Goal: Task Accomplishment & Management: Use online tool/utility

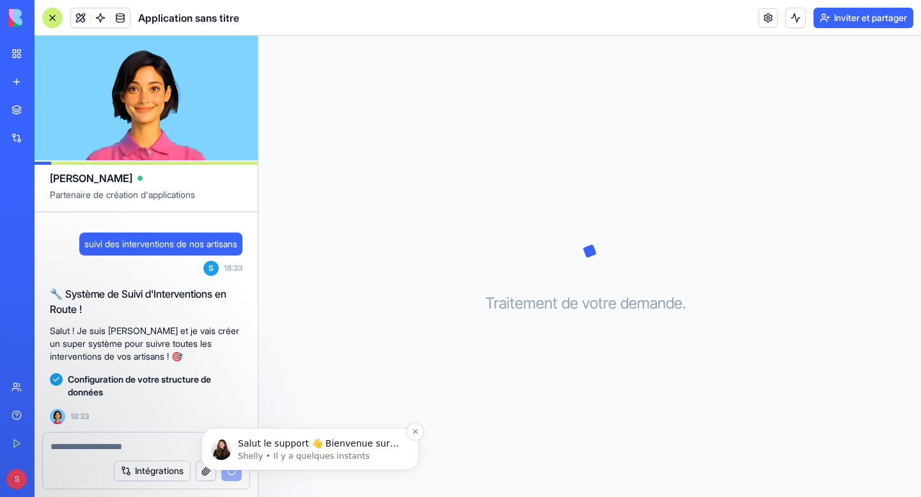
click at [306, 452] on font "Shelly • Il y a quelques instants" at bounding box center [304, 456] width 132 height 10
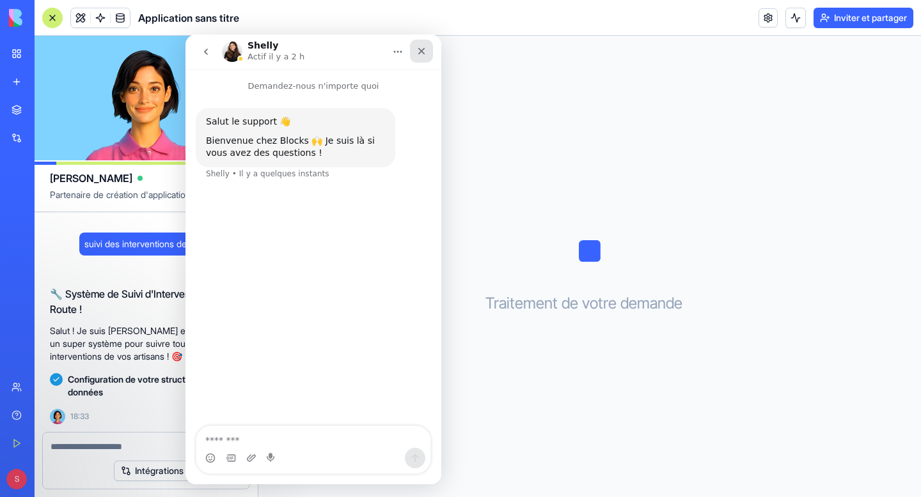
click at [418, 52] on icon "Fermer" at bounding box center [421, 51] width 10 height 10
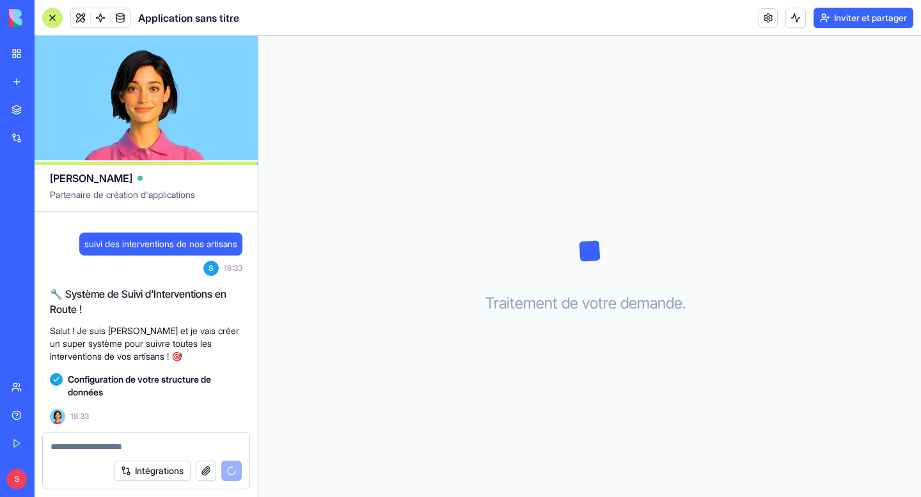
click at [169, 451] on textarea at bounding box center [146, 447] width 191 height 13
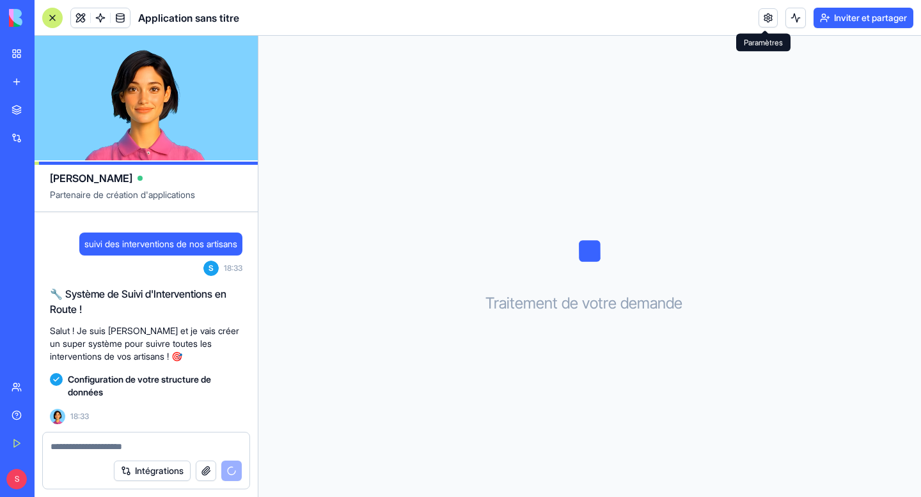
click at [763, 15] on link at bounding box center [767, 17] width 19 height 19
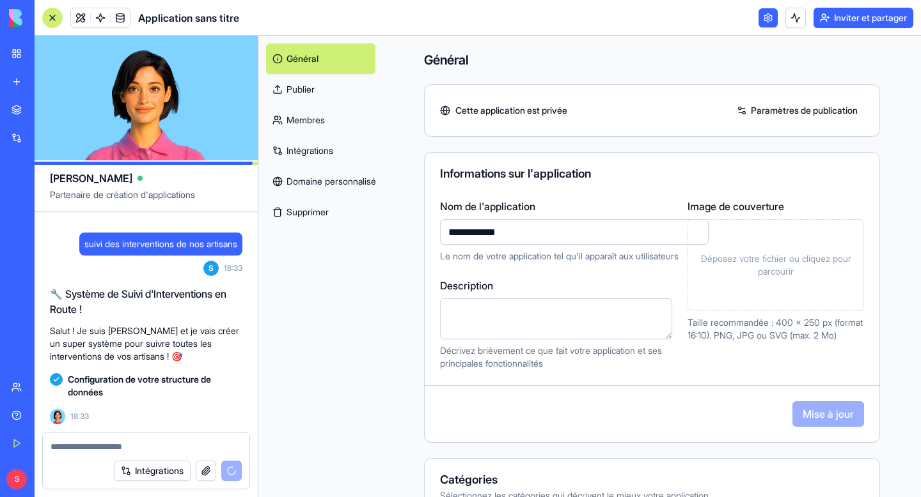
click at [763, 16] on link at bounding box center [767, 17] width 19 height 19
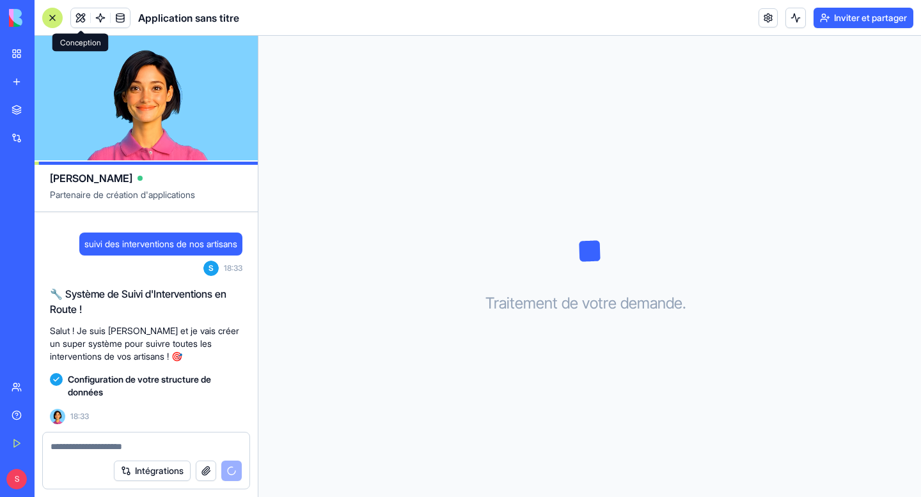
click at [79, 22] on button at bounding box center [80, 17] width 19 height 19
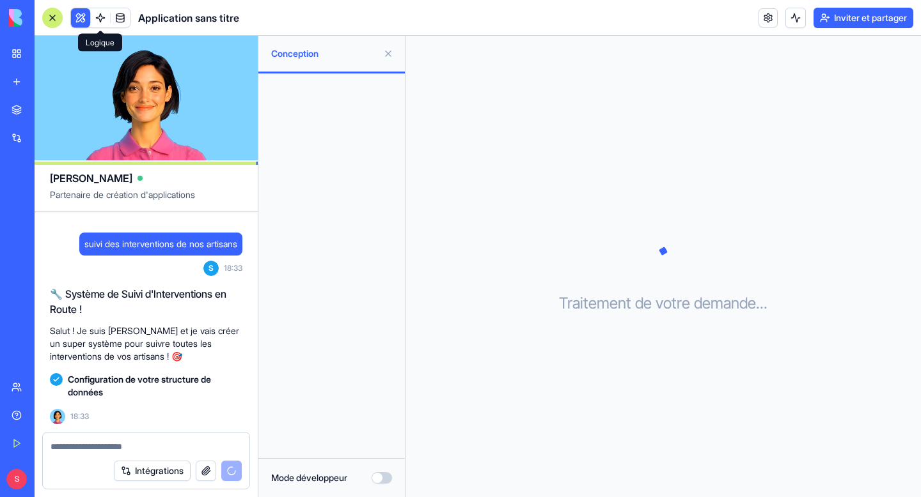
click at [83, 18] on span at bounding box center [100, 18] width 36 height 36
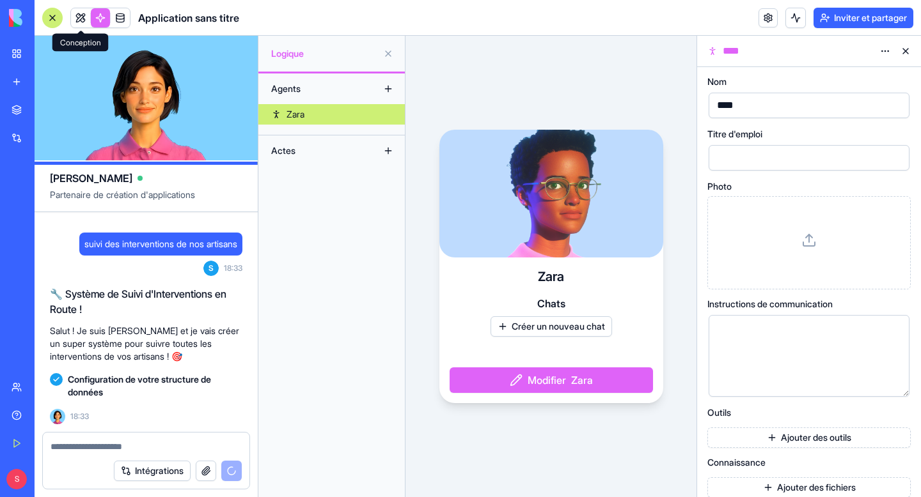
click at [77, 19] on link at bounding box center [80, 17] width 19 height 19
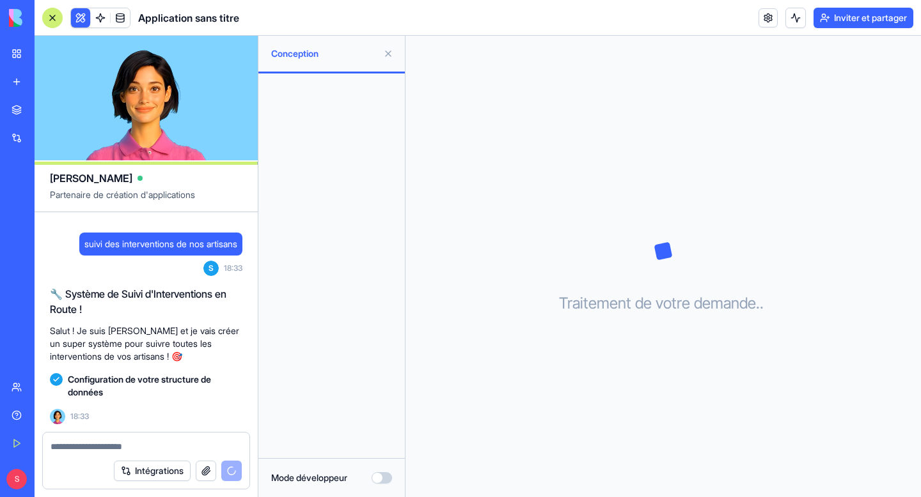
click at [392, 55] on button at bounding box center [388, 53] width 20 height 20
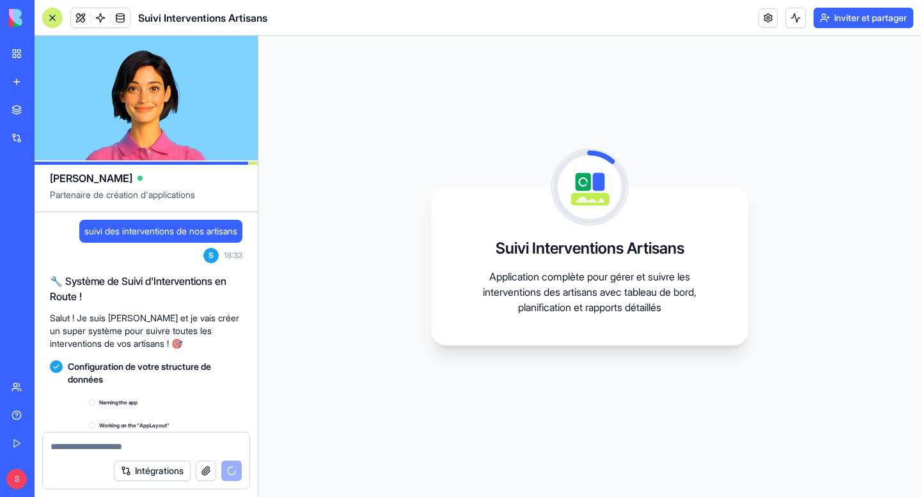
scroll to position [125, 0]
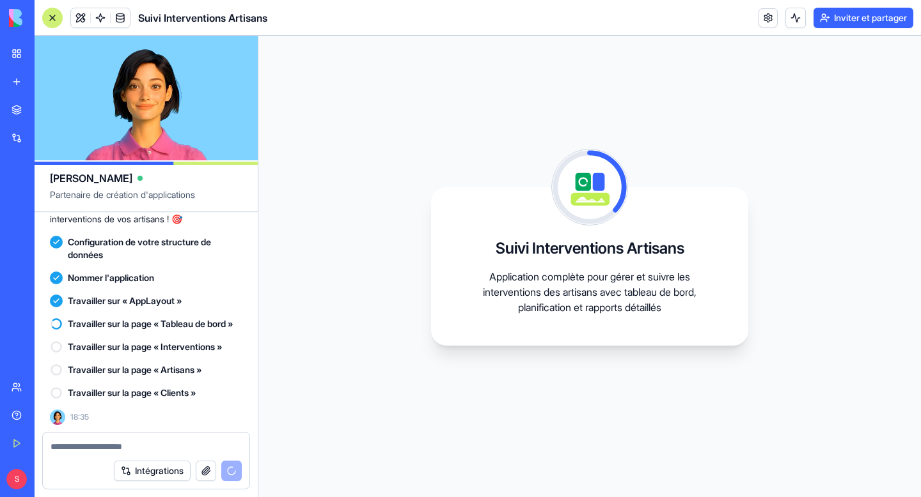
click at [63, 299] on div "Travailler sur « AppLayout »" at bounding box center [146, 301] width 192 height 13
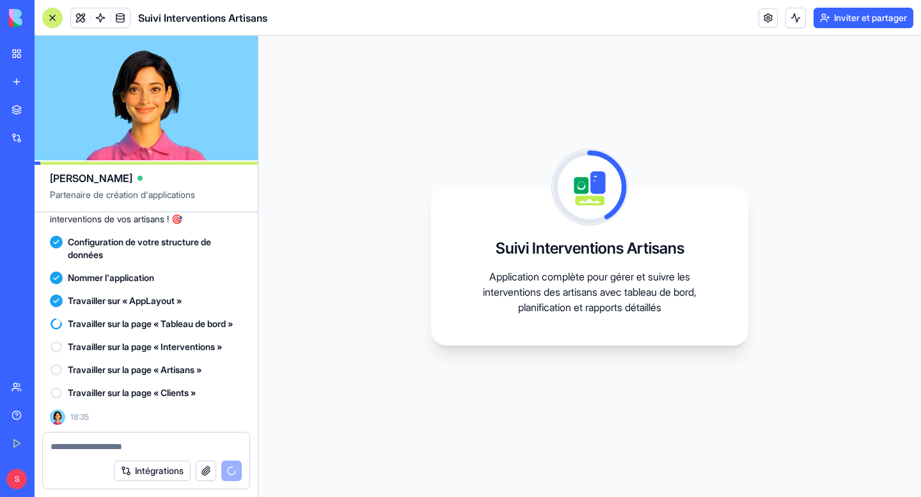
click at [172, 308] on div "Travailler sur « AppLayout »" at bounding box center [146, 301] width 192 height 23
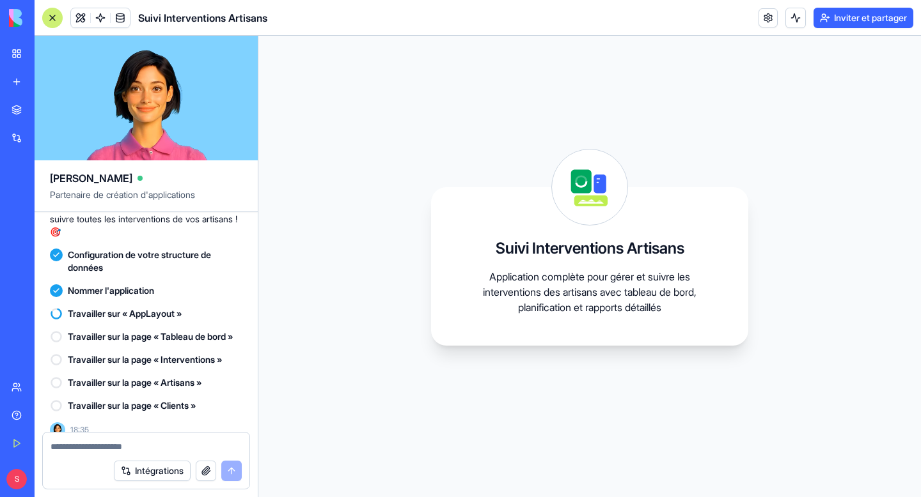
scroll to position [137, 0]
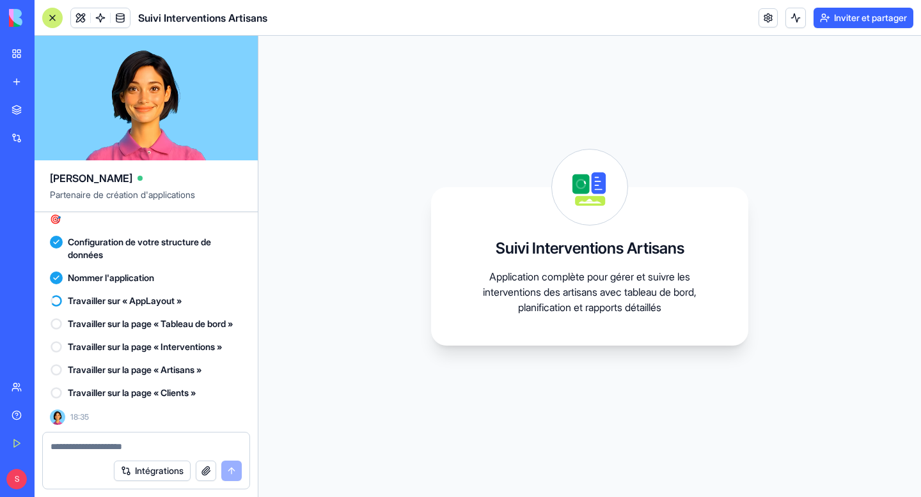
click at [541, 270] on p "Application complète pour gérer et suivre les interventions des artisans avec t…" at bounding box center [590, 292] width 256 height 46
click at [538, 247] on font "Suivi Interventions Artisans" at bounding box center [590, 248] width 189 height 19
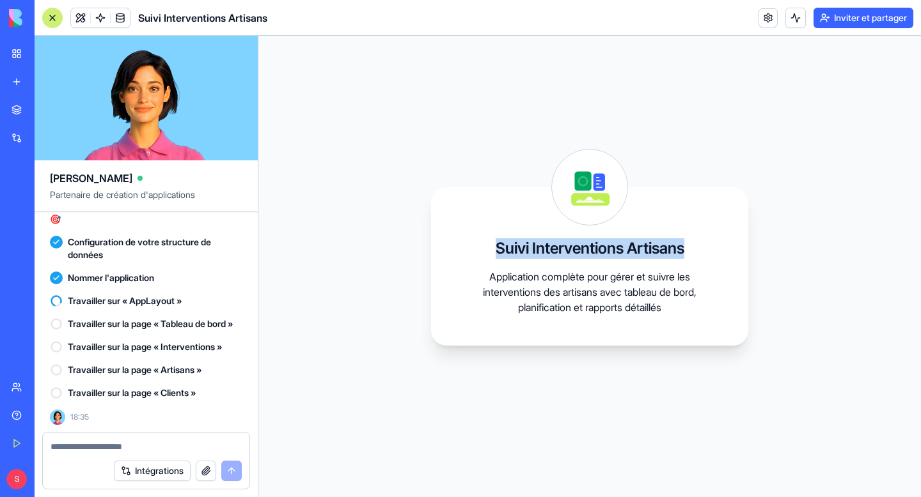
click at [538, 247] on font "Suivi Interventions Artisans" at bounding box center [590, 248] width 189 height 19
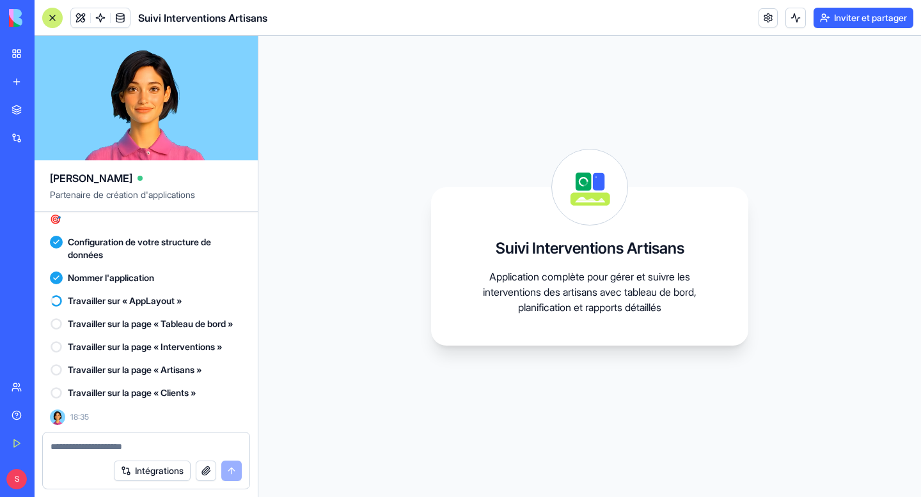
click at [498, 306] on p "Application complète pour gérer et suivre les interventions des artisans avec t…" at bounding box center [590, 292] width 256 height 46
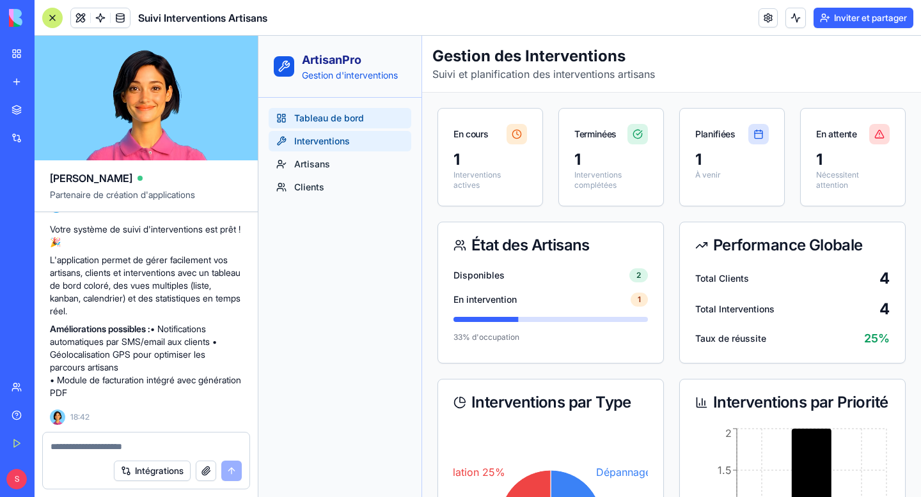
click at [347, 144] on span "Interventions" at bounding box center [322, 141] width 56 height 13
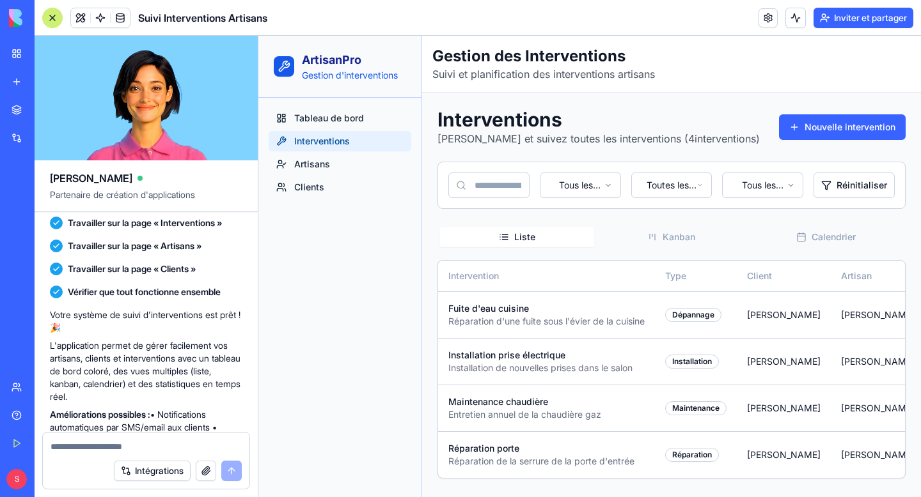
scroll to position [347, 0]
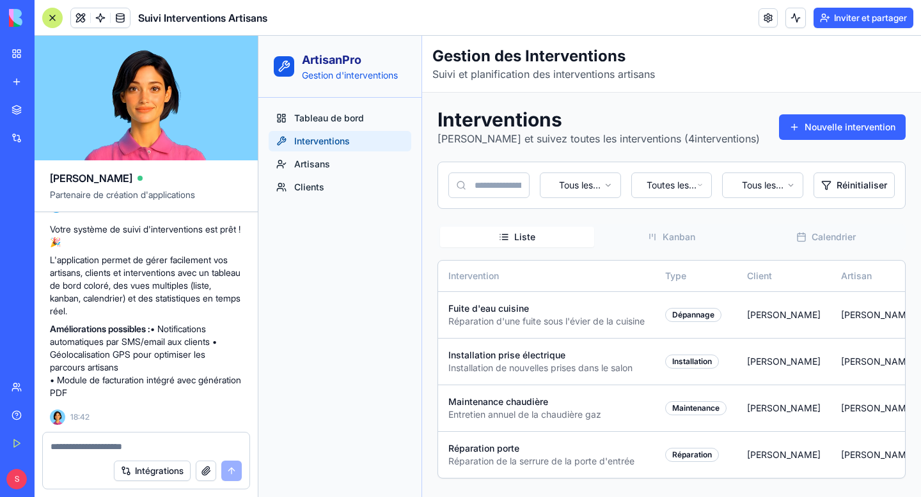
click at [110, 451] on textarea at bounding box center [146, 447] width 191 height 13
type textarea "**********"
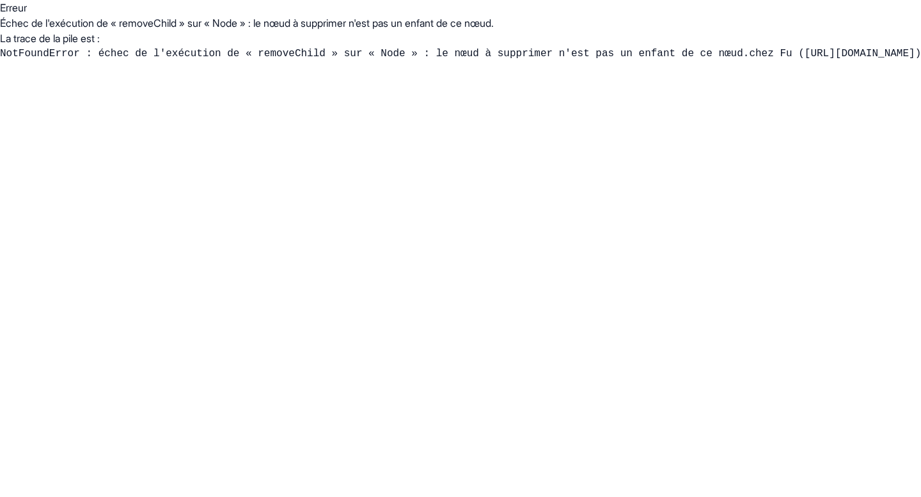
scroll to position [0, 0]
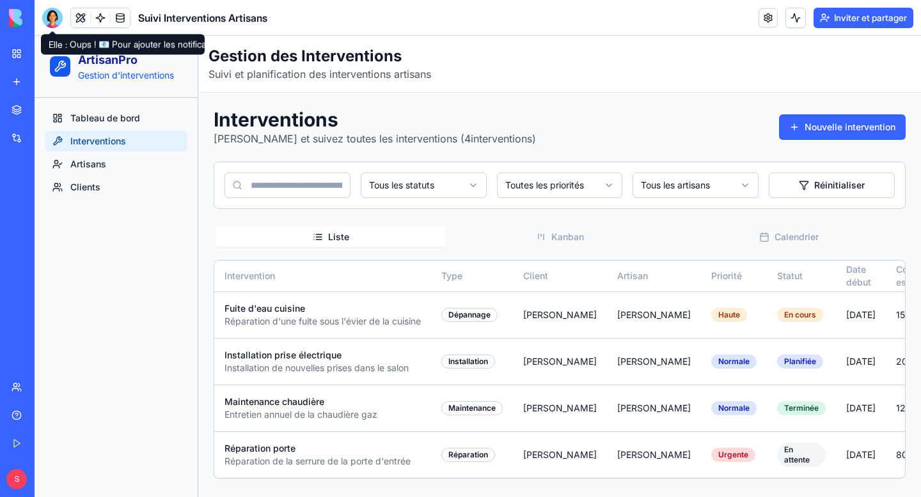
click at [53, 25] on div at bounding box center [52, 18] width 20 height 20
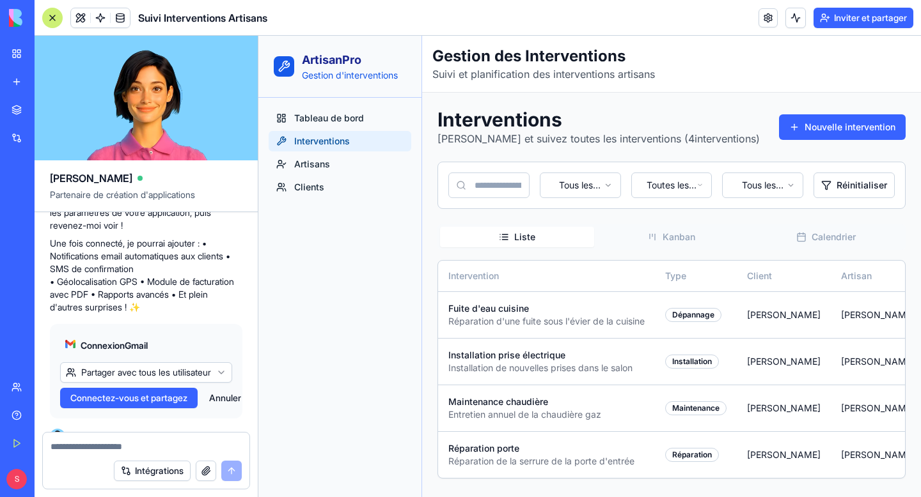
scroll to position [785, 0]
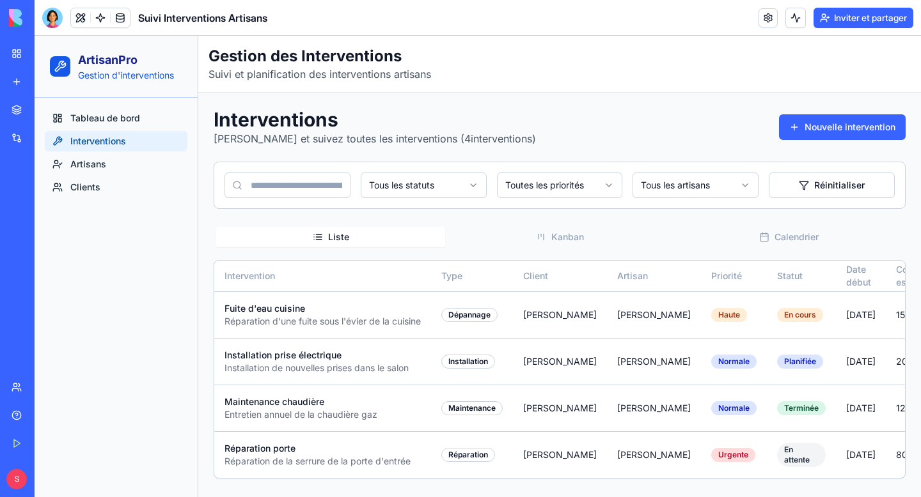
click at [226, 123] on h1 "Interventions" at bounding box center [375, 119] width 322 height 23
click at [346, 129] on h1 "Interventions" at bounding box center [375, 119] width 322 height 23
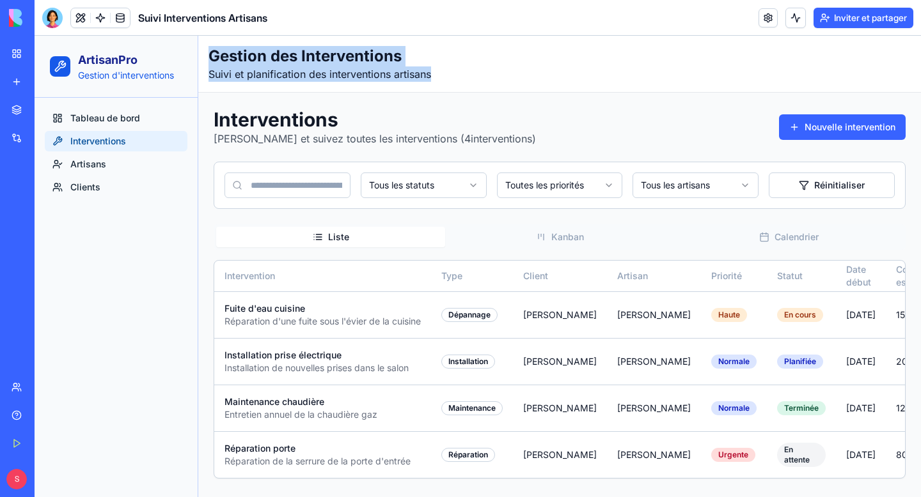
drag, startPoint x: 208, startPoint y: 61, endPoint x: 455, endPoint y: 76, distance: 247.9
click at [455, 76] on header "Gestion des Interventions Suivi et planification des interventions artisans" at bounding box center [559, 64] width 723 height 57
click at [455, 76] on p "Suivi et planification des interventions artisans" at bounding box center [559, 74] width 702 height 15
drag, startPoint x: 212, startPoint y: 56, endPoint x: 500, endPoint y: 91, distance: 290.6
click at [500, 91] on header "Gestion des Interventions Suivi et planification des interventions artisans" at bounding box center [559, 64] width 723 height 57
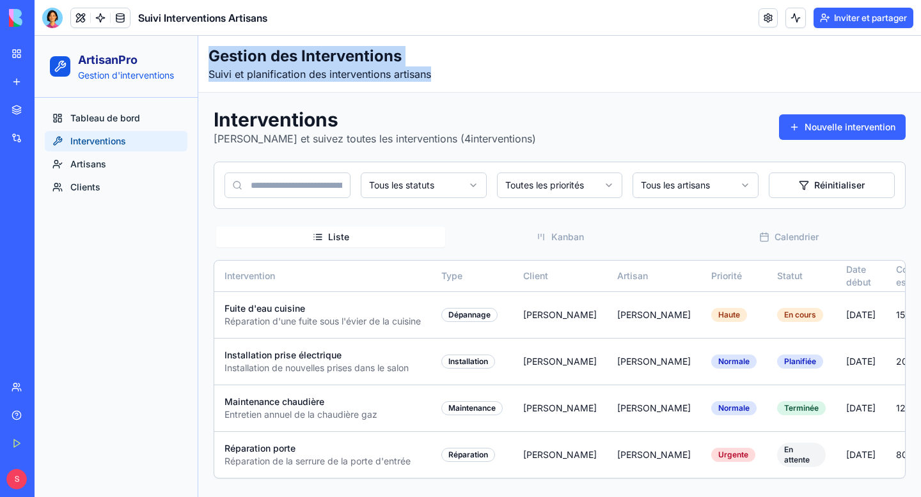
click at [500, 91] on header "Gestion des Interventions Suivi et planification des interventions artisans" at bounding box center [559, 64] width 723 height 57
drag, startPoint x: 212, startPoint y: 59, endPoint x: 480, endPoint y: 101, distance: 271.9
click at [480, 101] on main "Gestion des Interventions Suivi et planification des interventions artisans Int…" at bounding box center [559, 267] width 723 height 462
click at [480, 101] on div "Interventions [PERSON_NAME] et suivez toutes les interventions ( 4 intervention…" at bounding box center [559, 294] width 723 height 402
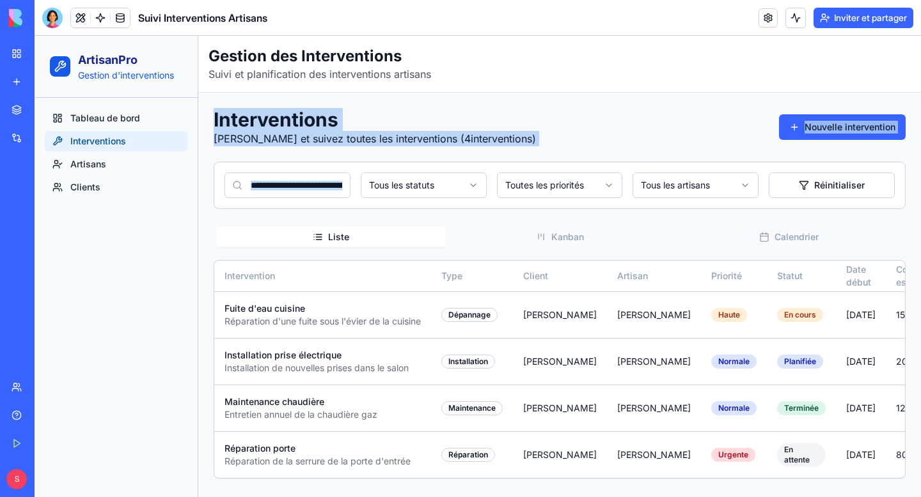
drag, startPoint x: 214, startPoint y: 120, endPoint x: 446, endPoint y: 158, distance: 235.8
click at [446, 158] on div "Interventions [PERSON_NAME] et suivez toutes les interventions ( 4 intervention…" at bounding box center [560, 293] width 692 height 371
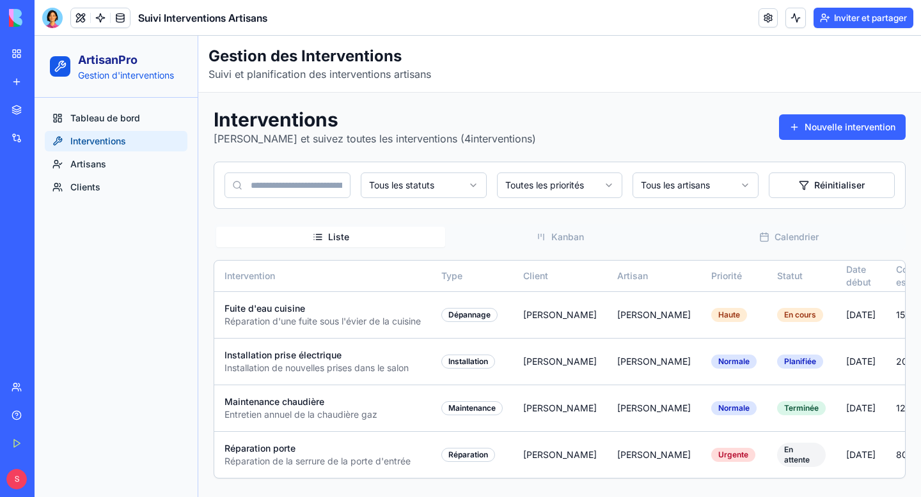
drag, startPoint x: 215, startPoint y: 119, endPoint x: 518, endPoint y: 138, distance: 303.7
click at [518, 138] on div "Interventions [PERSON_NAME] et suivez toutes les interventions ( 4 intervention…" at bounding box center [560, 127] width 692 height 38
click at [165, 166] on link "Artisans" at bounding box center [116, 164] width 143 height 20
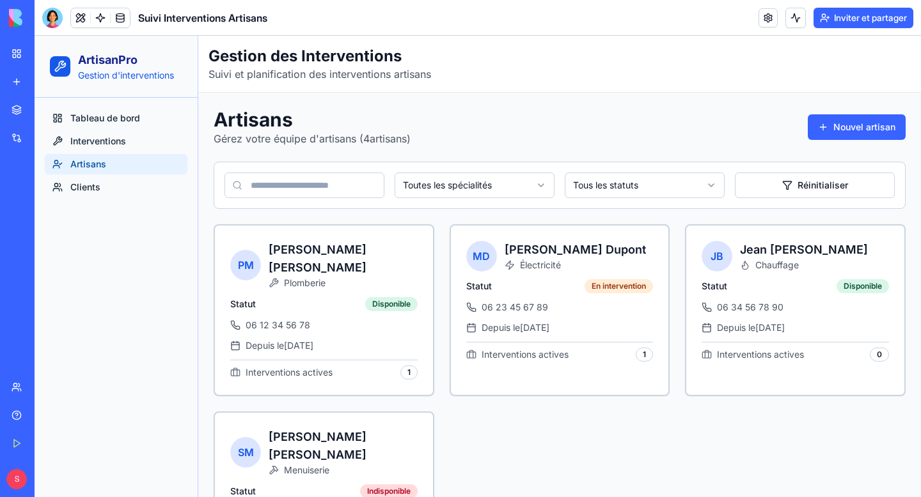
click at [134, 171] on link "Artisans" at bounding box center [116, 164] width 143 height 20
click at [859, 134] on button "Nouvel artisan" at bounding box center [857, 127] width 98 height 26
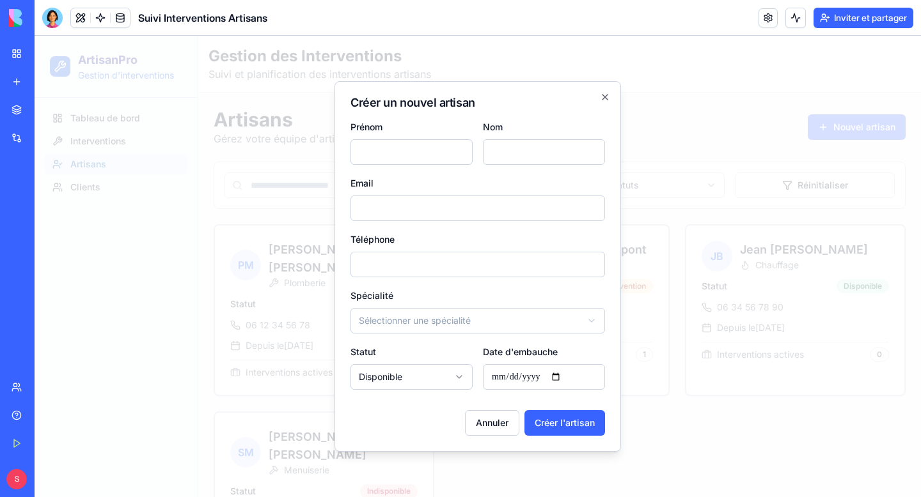
click at [449, 318] on body "**********" at bounding box center [478, 317] width 886 height 563
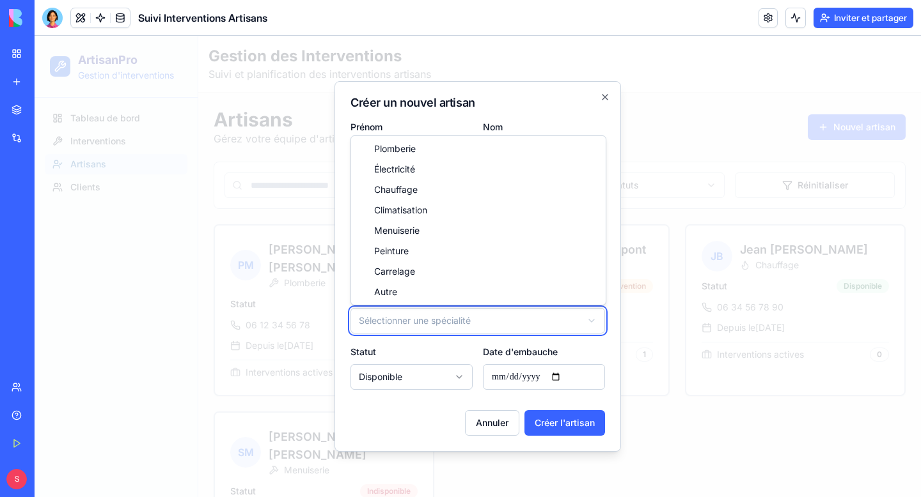
click at [449, 318] on body "**********" at bounding box center [478, 317] width 886 height 563
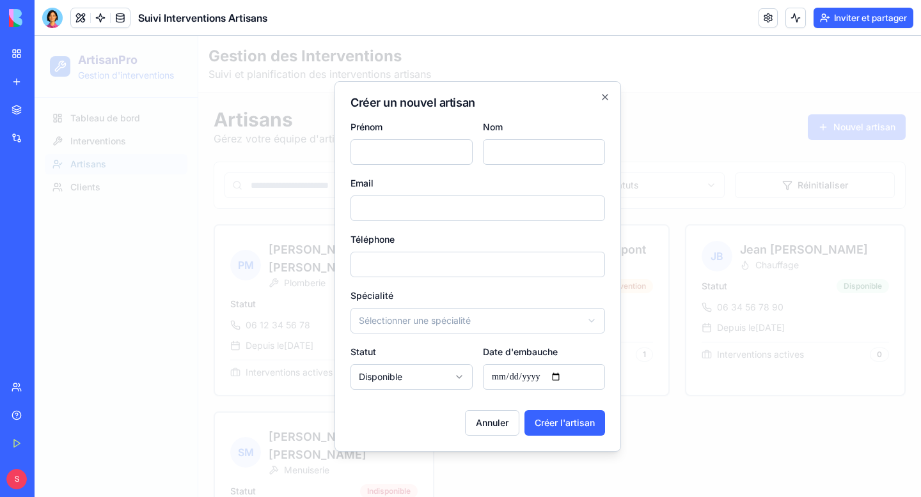
click at [488, 286] on form "**********" at bounding box center [477, 277] width 254 height 317
click at [606, 97] on icon "button" at bounding box center [605, 97] width 10 height 10
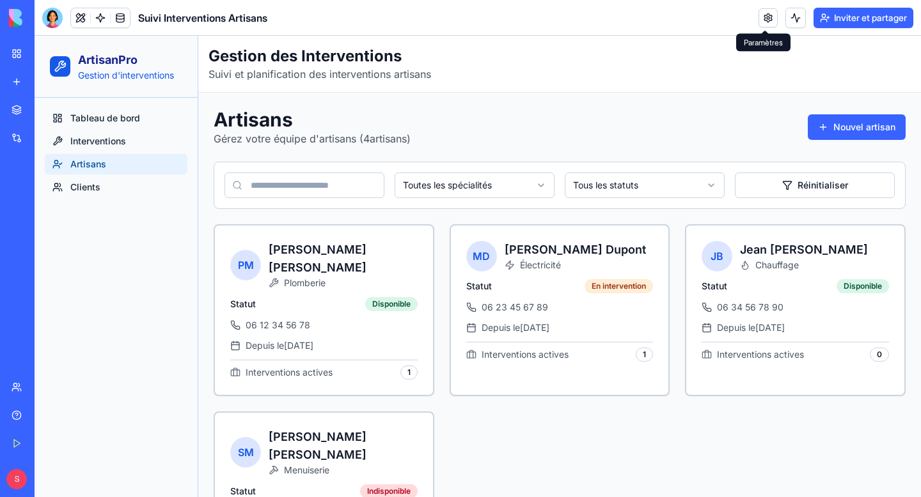
click at [759, 22] on link at bounding box center [767, 17] width 19 height 19
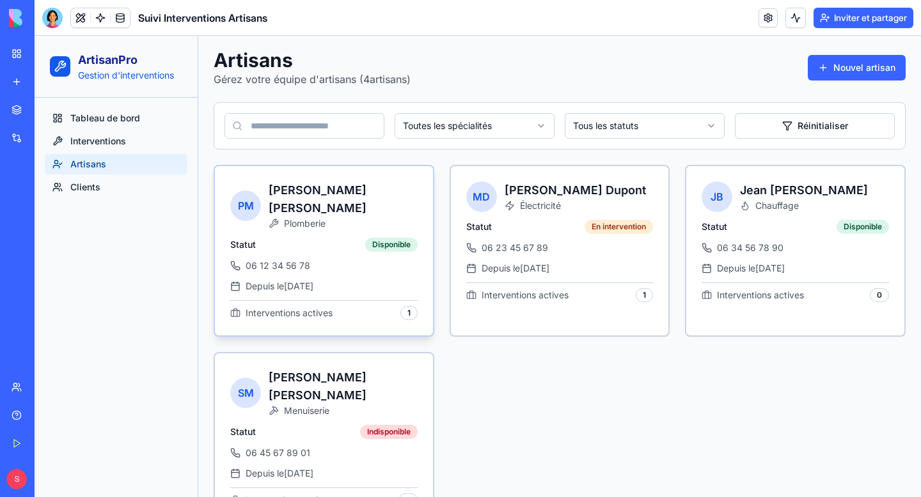
scroll to position [66, 0]
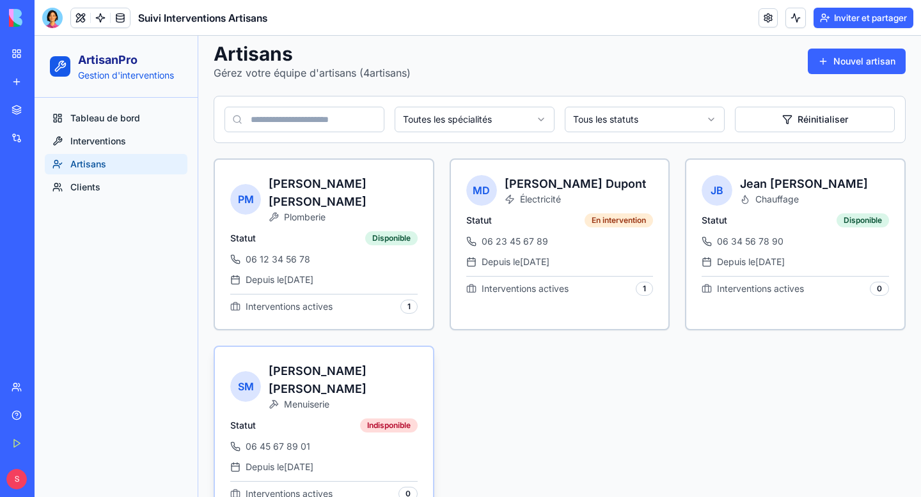
click at [356, 419] on div "Statut Indisponible 06 45 67 89 01 Depuis le [DATE] Interventions actives 0" at bounding box center [324, 468] width 218 height 98
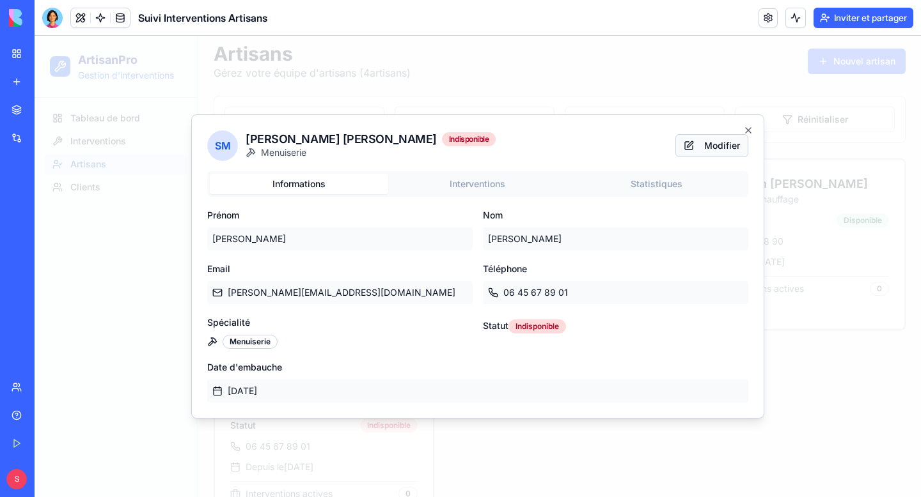
click at [713, 153] on button "Modifier" at bounding box center [711, 145] width 73 height 23
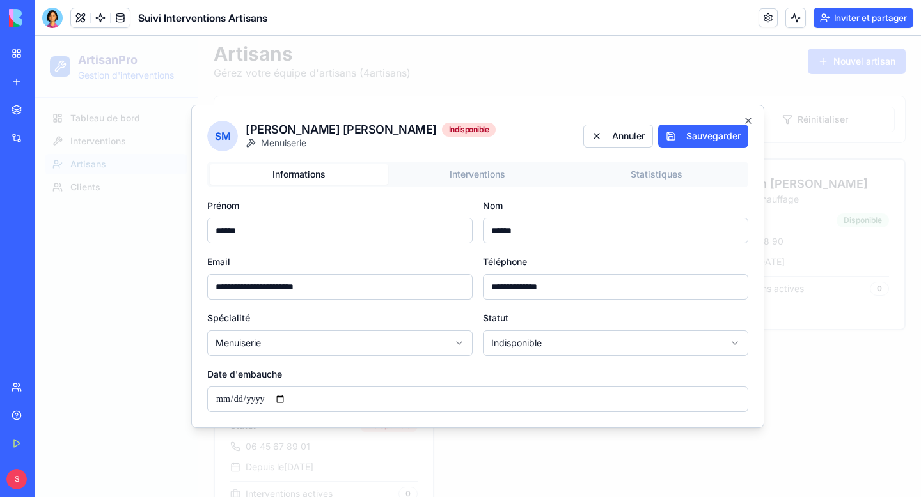
click at [516, 350] on body "**********" at bounding box center [478, 251] width 886 height 563
click at [608, 145] on button "Annuler" at bounding box center [618, 136] width 70 height 23
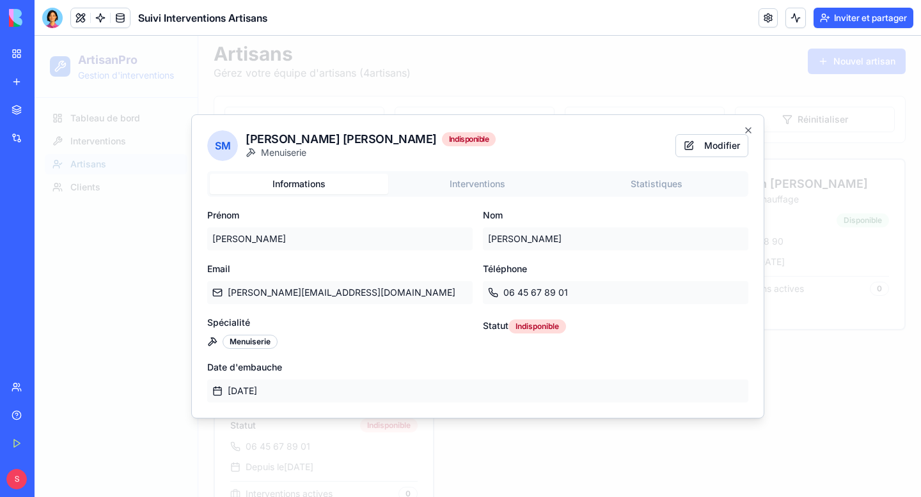
click at [748, 123] on div "SM [PERSON_NAME] Indisponible Menuiserie Modifier Informations Interventions St…" at bounding box center [477, 266] width 573 height 304
click at [748, 131] on icon "button" at bounding box center [748, 130] width 5 height 5
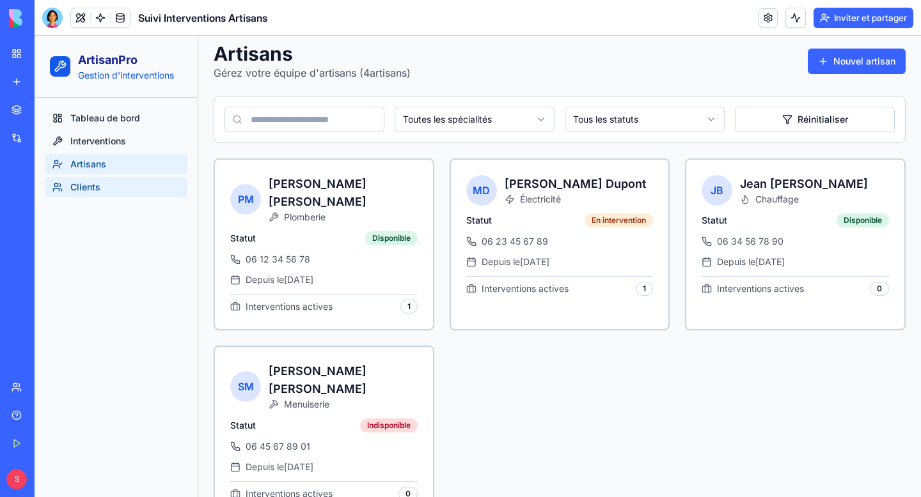
click at [136, 189] on link "Clients" at bounding box center [116, 187] width 143 height 20
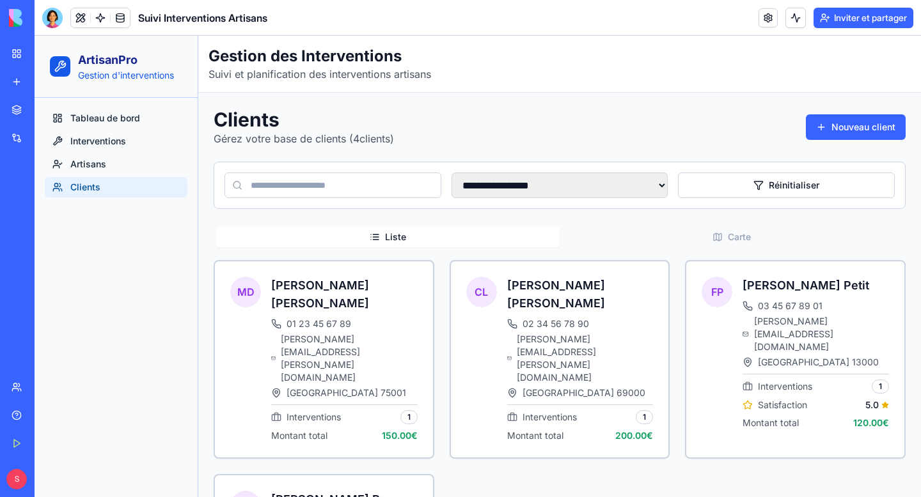
click at [36, 112] on font "Marché" at bounding box center [46, 109] width 30 height 11
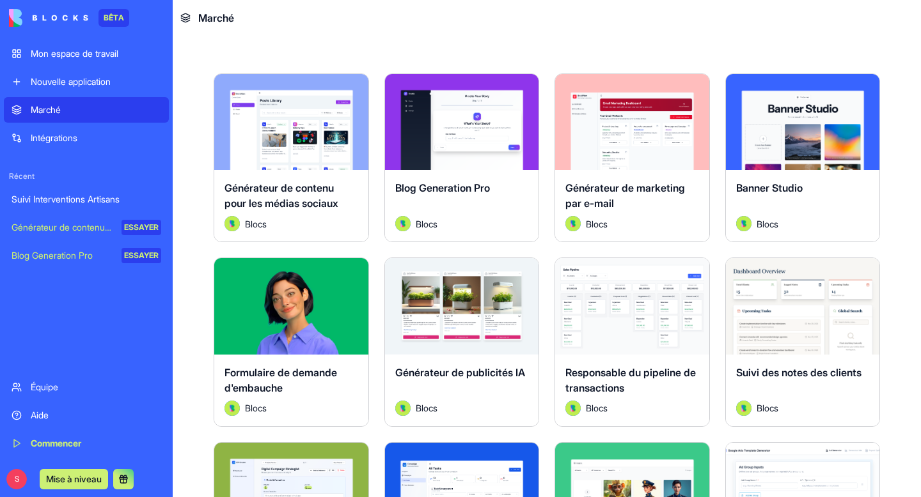
scroll to position [269, 0]
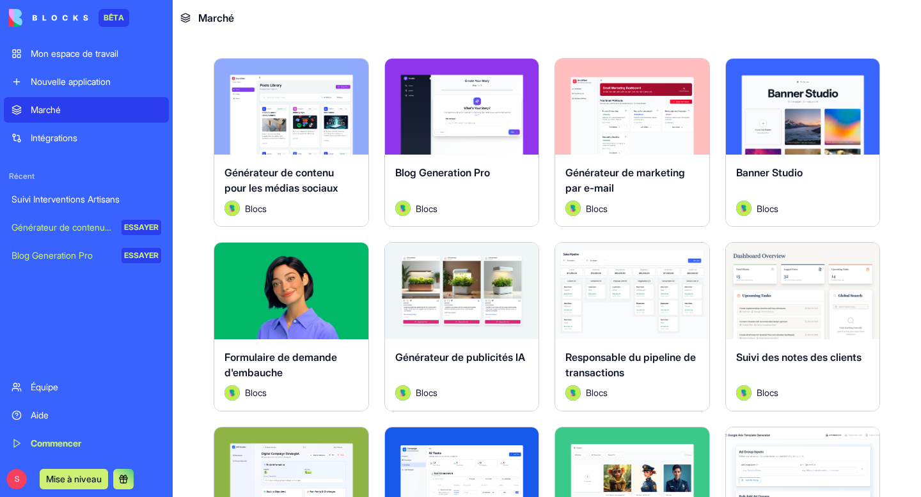
click at [67, 58] on font "Mon espace de travail" at bounding box center [75, 53] width 88 height 11
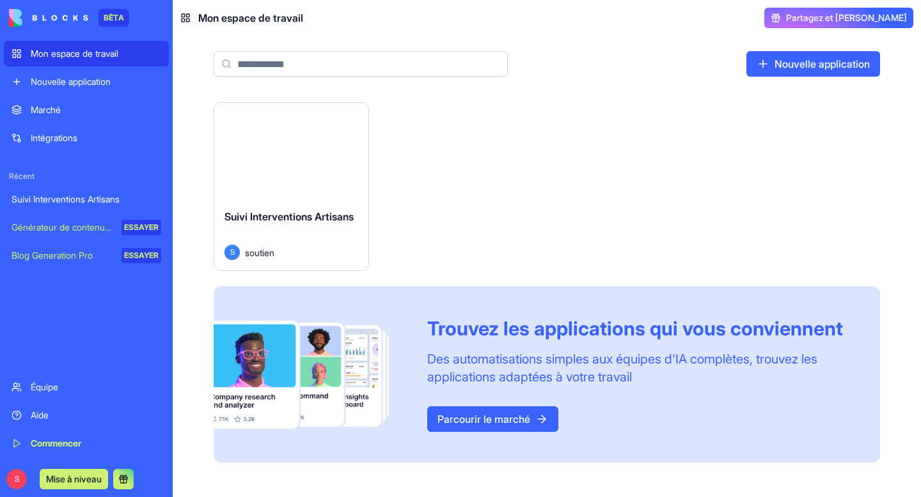
click at [277, 218] on font "Suivi Interventions Artisans" at bounding box center [288, 216] width 129 height 13
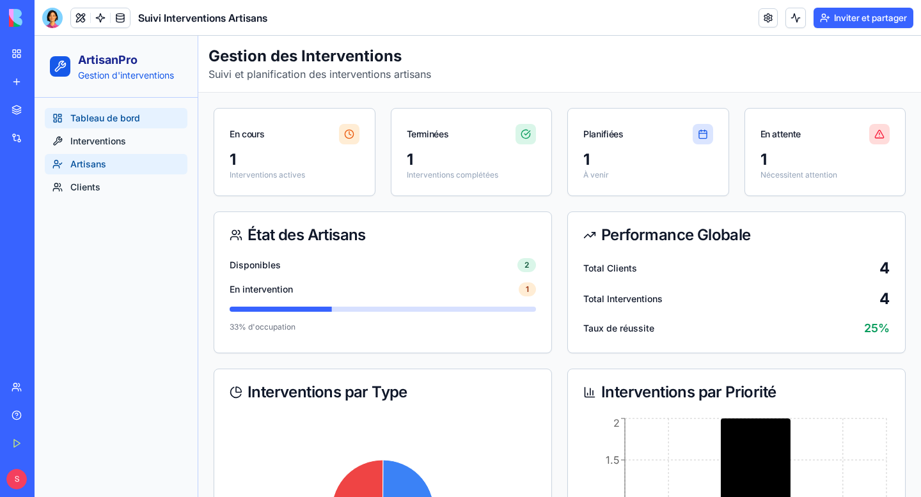
click at [126, 168] on link "Artisans" at bounding box center [116, 164] width 143 height 20
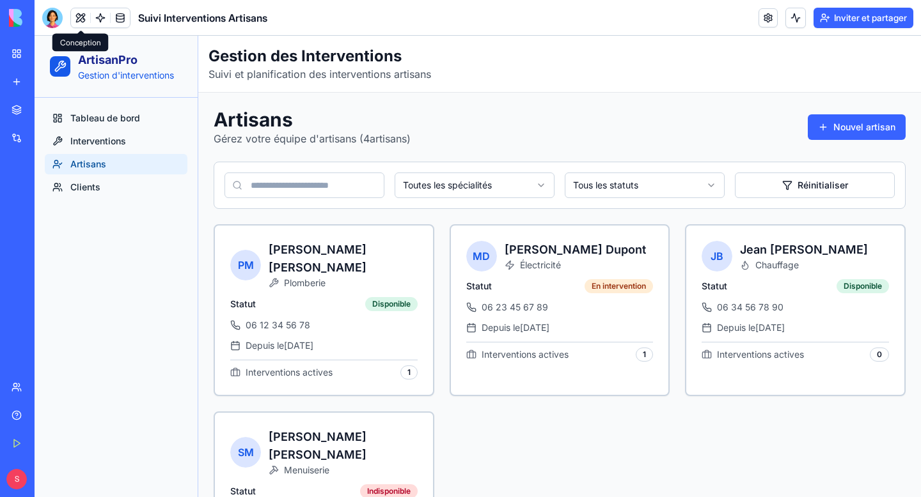
click at [82, 17] on button at bounding box center [80, 17] width 19 height 19
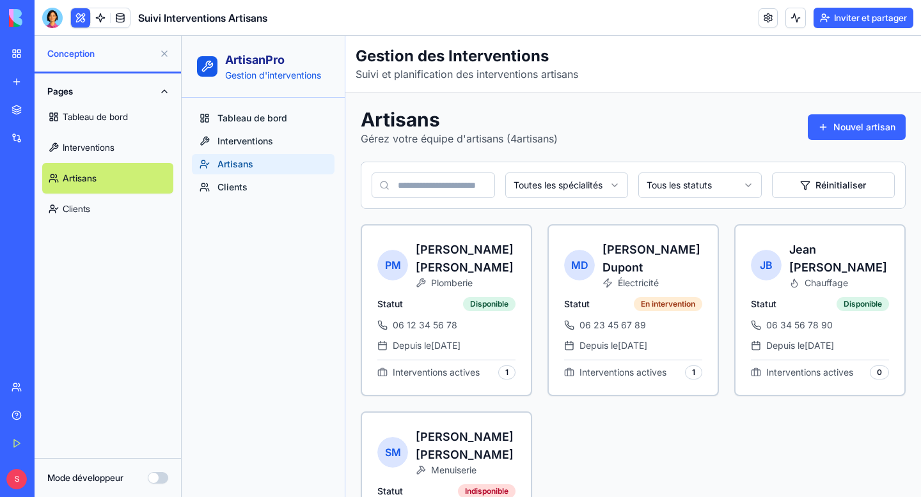
click at [102, 184] on link "Artisans" at bounding box center [107, 178] width 131 height 31
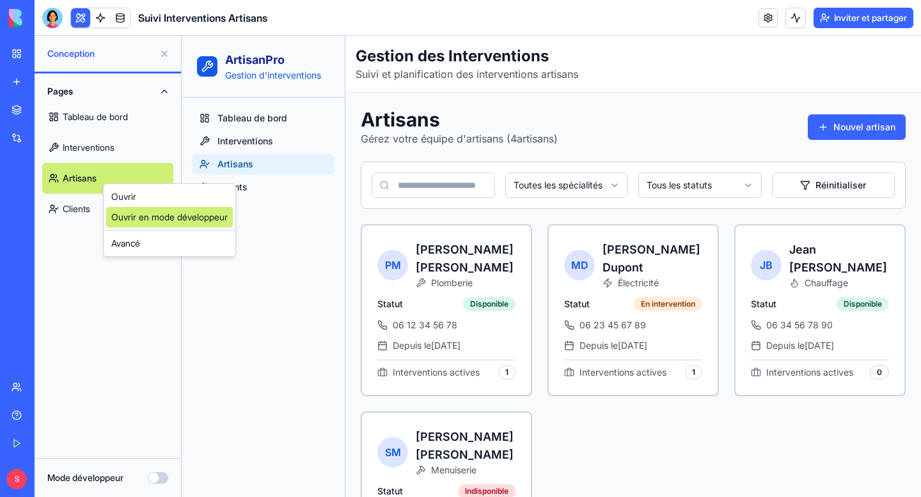
click at [191, 224] on link "Ouvrir en mode développeur" at bounding box center [169, 217] width 127 height 20
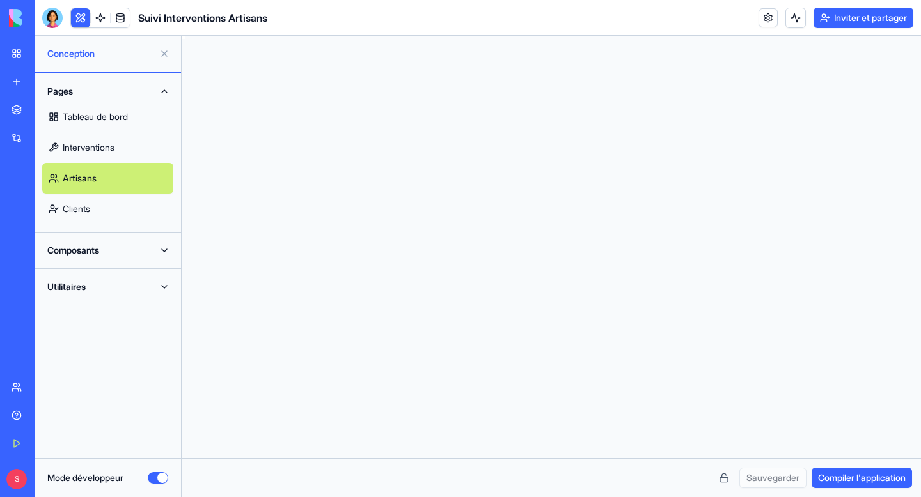
scroll to position [115, 0]
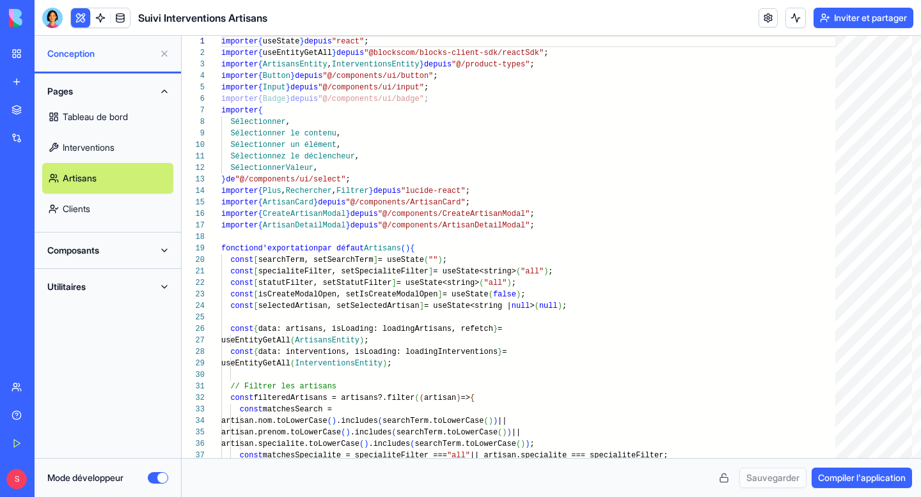
click at [103, 184] on link "Artisans" at bounding box center [107, 178] width 131 height 31
click at [90, 246] on font "Composants" at bounding box center [73, 250] width 52 height 11
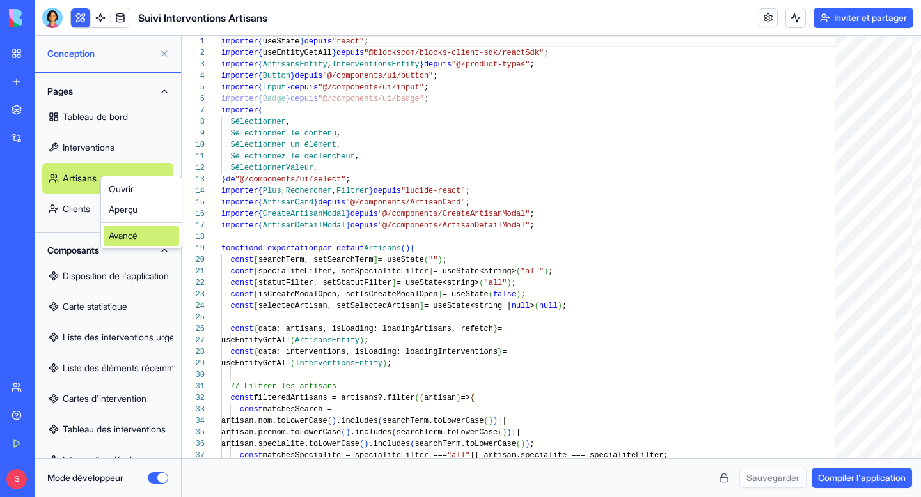
click at [132, 232] on font "Avancé" at bounding box center [123, 235] width 29 height 11
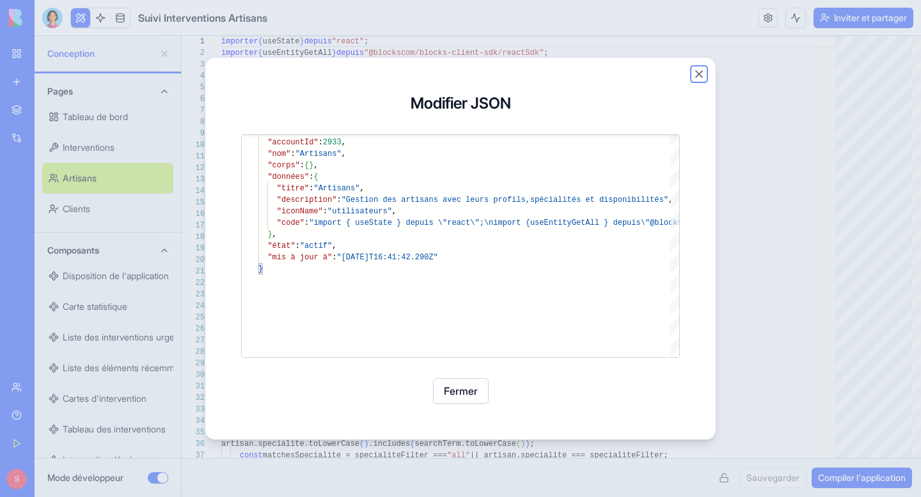
click at [698, 75] on button "Fermer" at bounding box center [699, 74] width 13 height 13
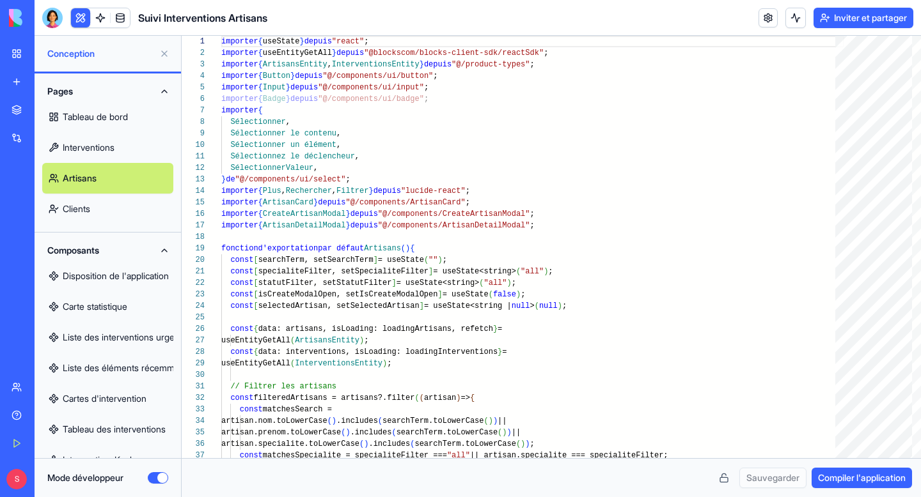
click at [166, 54] on button at bounding box center [164, 53] width 20 height 20
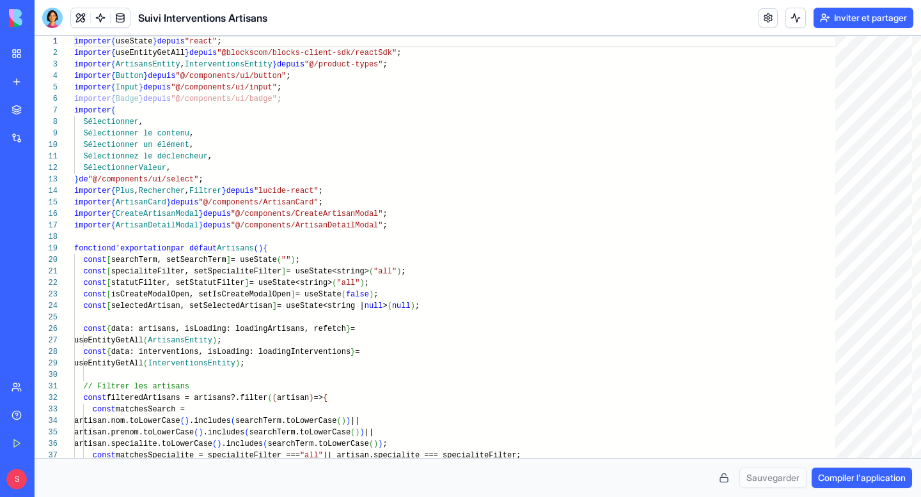
click at [86, 15] on button at bounding box center [80, 17] width 19 height 19
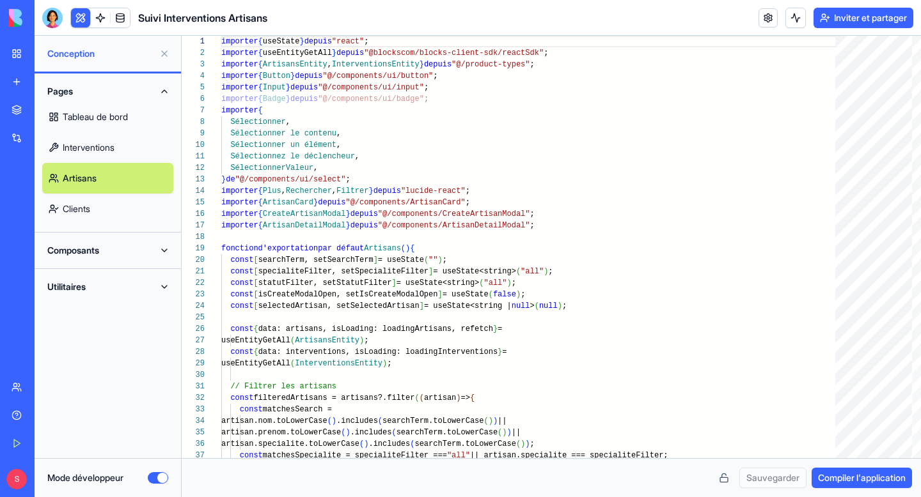
click at [95, 148] on font "Interventions" at bounding box center [89, 147] width 52 height 11
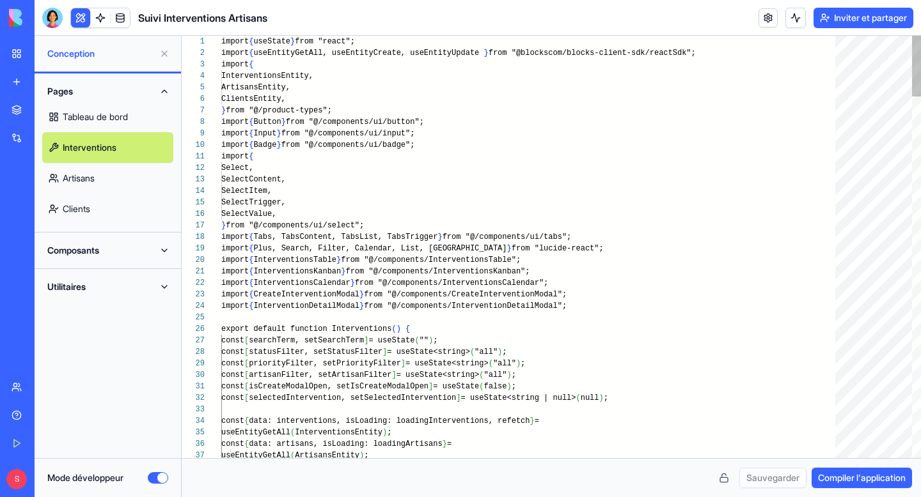
scroll to position [92, 0]
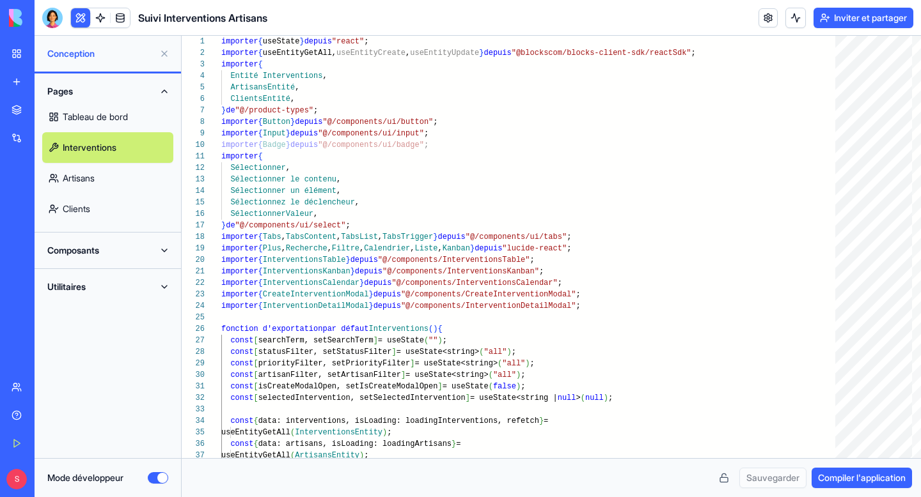
type textarea "** *"
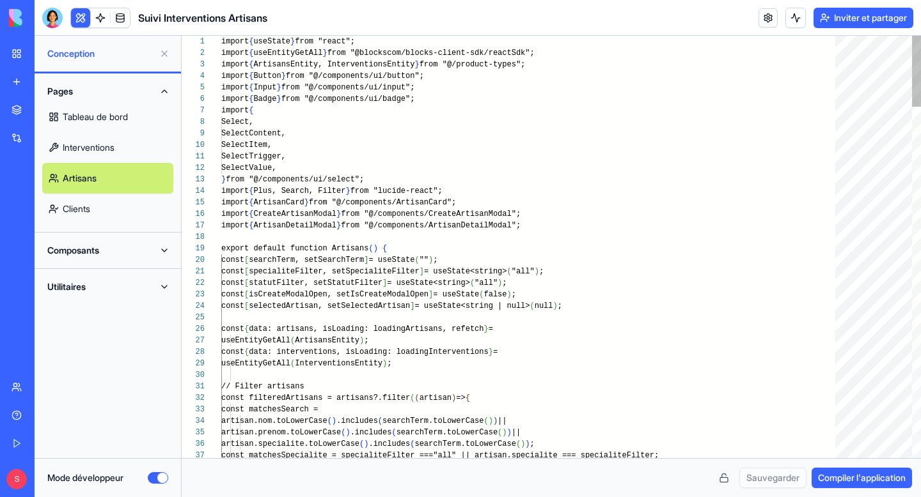
scroll to position [22, 0]
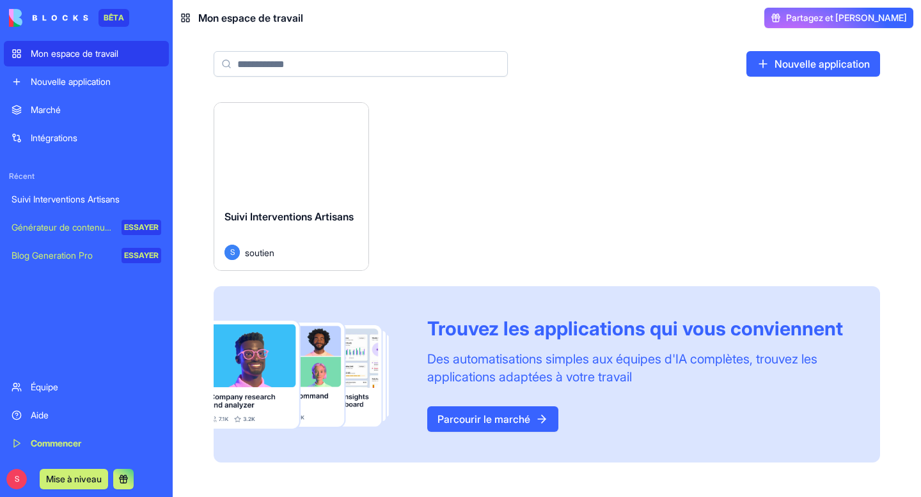
click at [292, 221] on font "Suivi Interventions Artisans" at bounding box center [288, 216] width 129 height 13
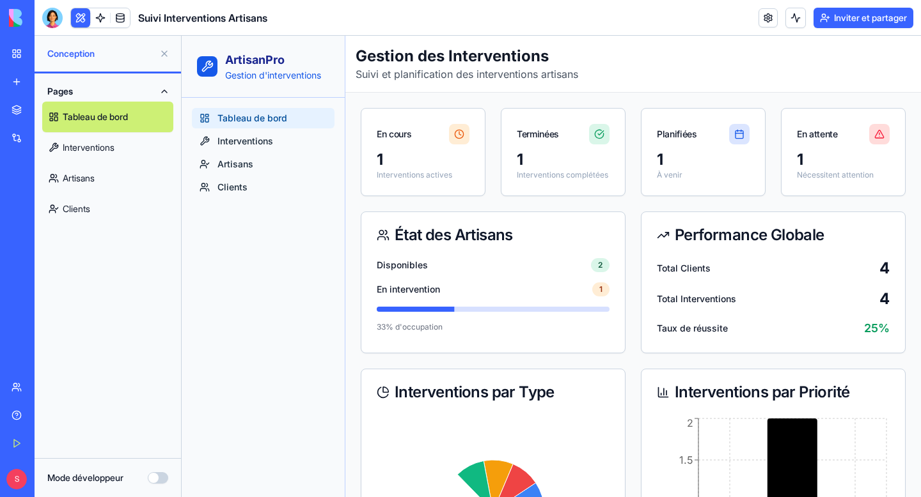
click at [125, 184] on link "Artisans" at bounding box center [107, 178] width 131 height 31
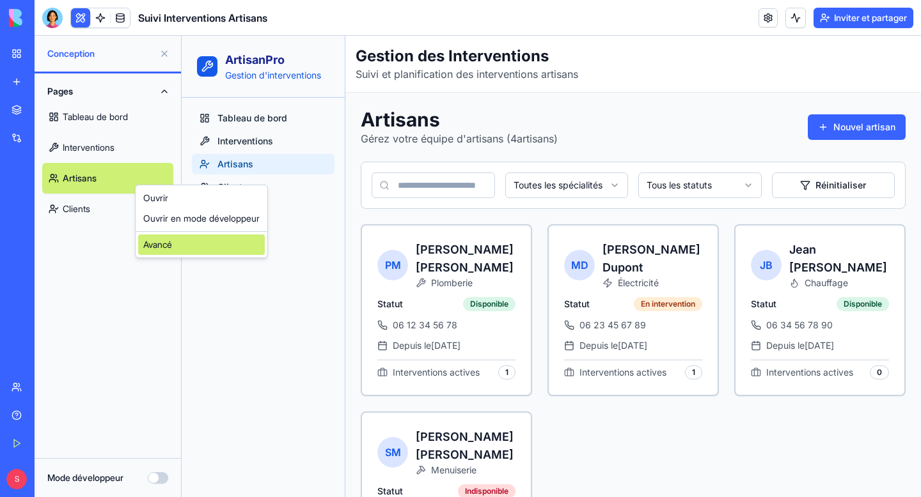
click at [175, 243] on div "Avancé" at bounding box center [201, 245] width 127 height 20
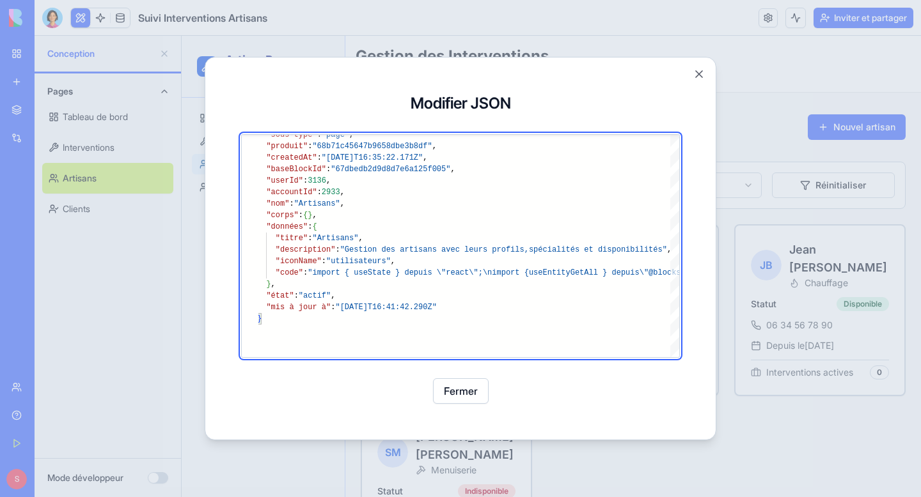
click at [713, 76] on div "Mettre à jour le bloc JSON Mettre à jour le bloc JSON Modifier JSON "mis à jour…" at bounding box center [461, 249] width 512 height 384
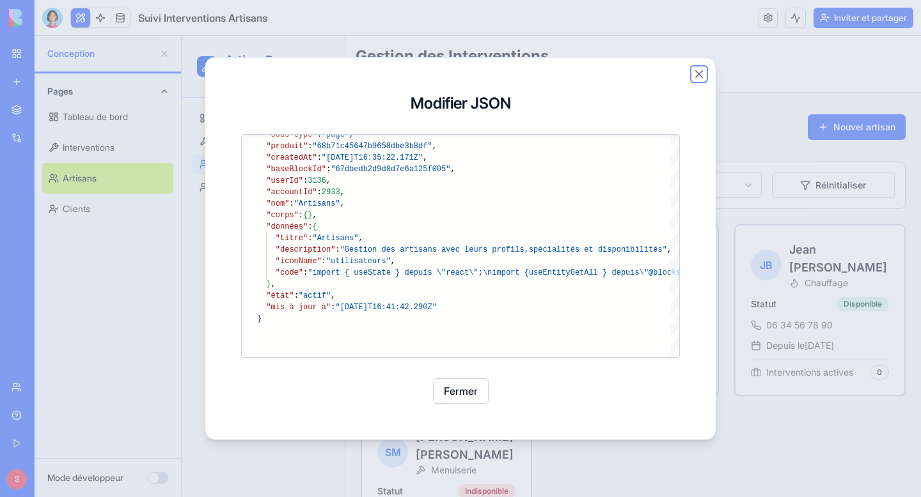
click at [703, 76] on button "Fermer" at bounding box center [699, 74] width 13 height 13
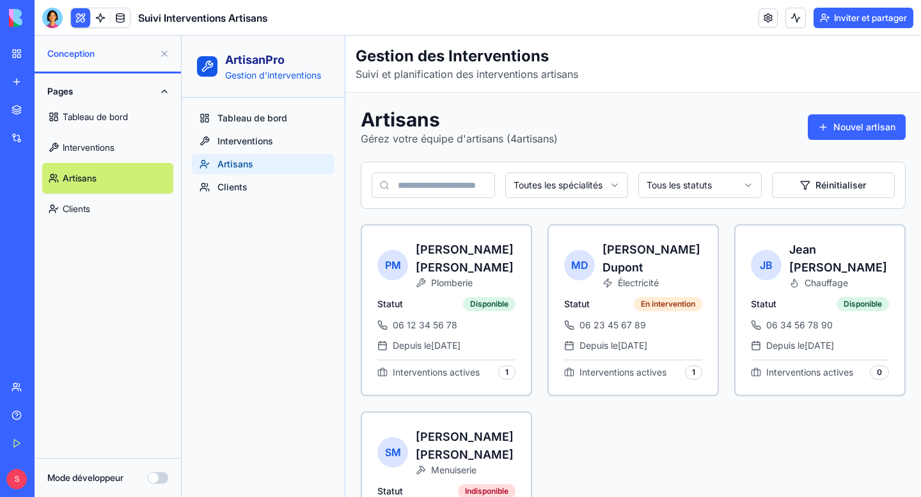
click at [78, 55] on font "Mon espace de travail" at bounding box center [75, 53] width 88 height 11
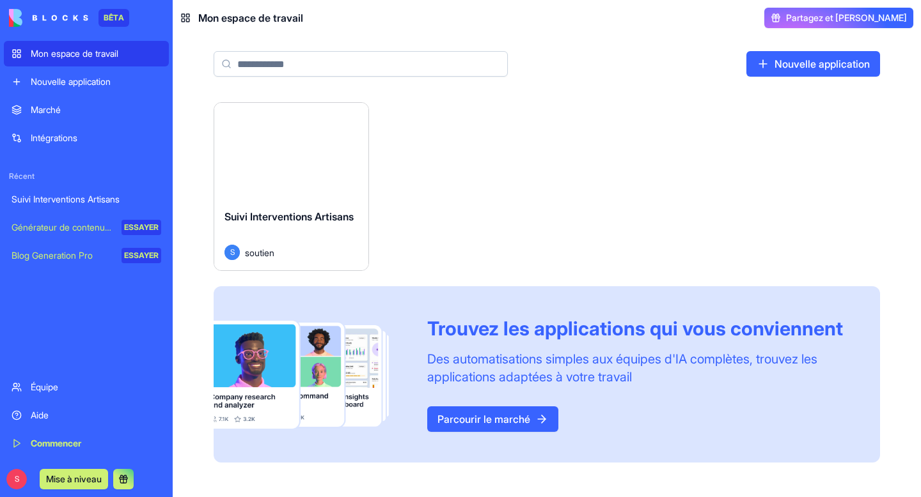
click at [188, 24] on div "Mon espace de travail" at bounding box center [241, 17] width 123 height 15
click at [186, 20] on rect at bounding box center [187, 20] width 3 height 3
click at [320, 65] on input at bounding box center [361, 64] width 294 height 26
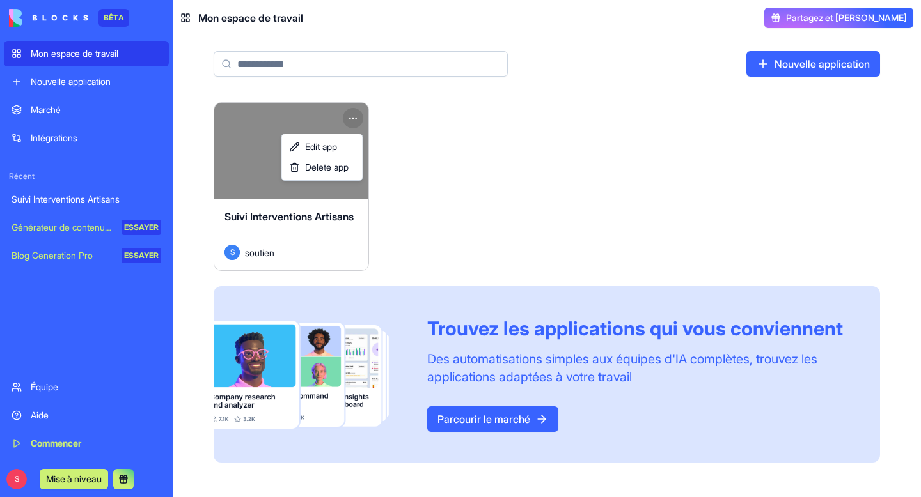
click at [353, 117] on html "BÊTA Mon espace de travail Nouvelle application Marché Intégrations Récent Suiv…" at bounding box center [460, 248] width 921 height 497
click at [329, 145] on font "Modifier l'application" at bounding box center [298, 146] width 82 height 11
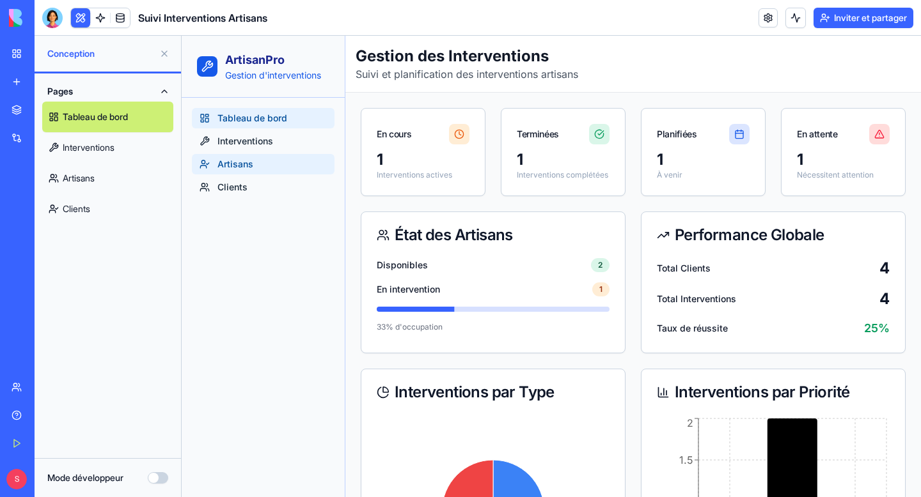
click at [288, 168] on link "Artisans" at bounding box center [263, 164] width 143 height 20
